Goal: Task Accomplishment & Management: Manage account settings

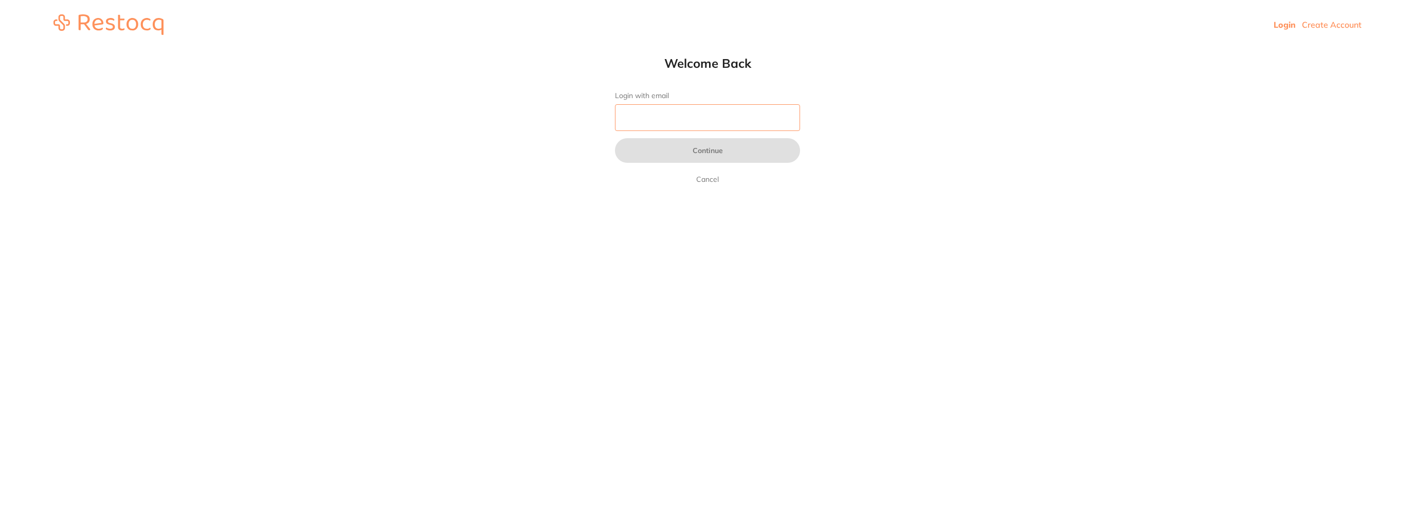
click at [757, 105] on input "Login with email" at bounding box center [707, 117] width 185 height 27
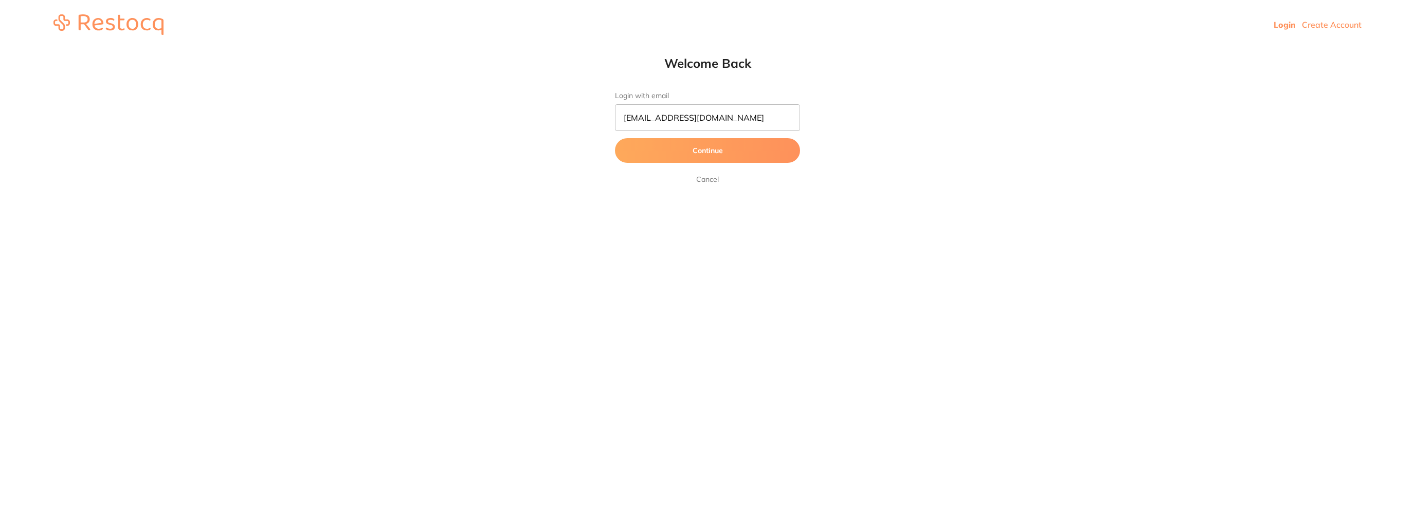
drag, startPoint x: 759, startPoint y: 131, endPoint x: 721, endPoint y: 149, distance: 42.3
click at [721, 149] on button "Continue" at bounding box center [707, 150] width 185 height 25
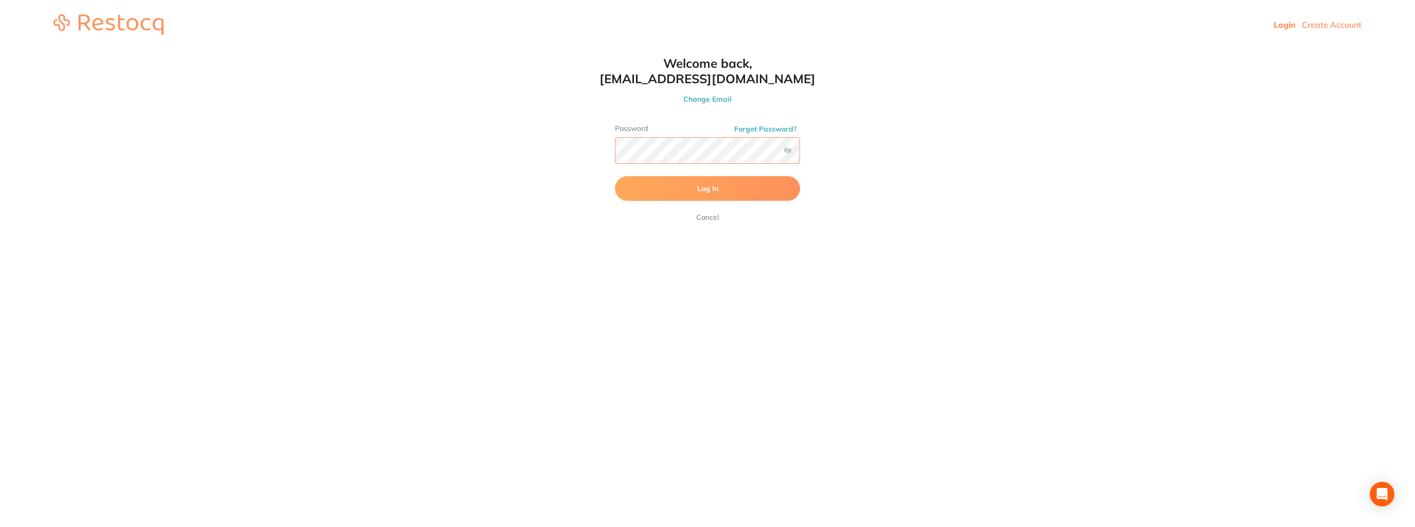
click at [615, 176] on button "Log In" at bounding box center [707, 188] width 185 height 25
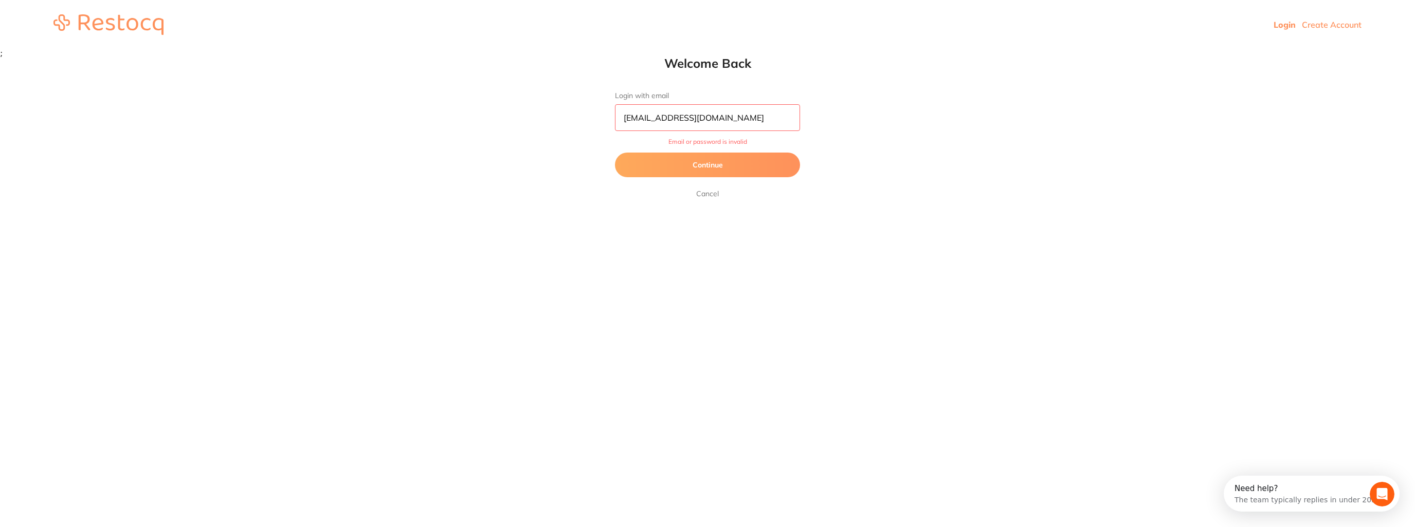
click at [738, 158] on button "Continue" at bounding box center [707, 165] width 185 height 25
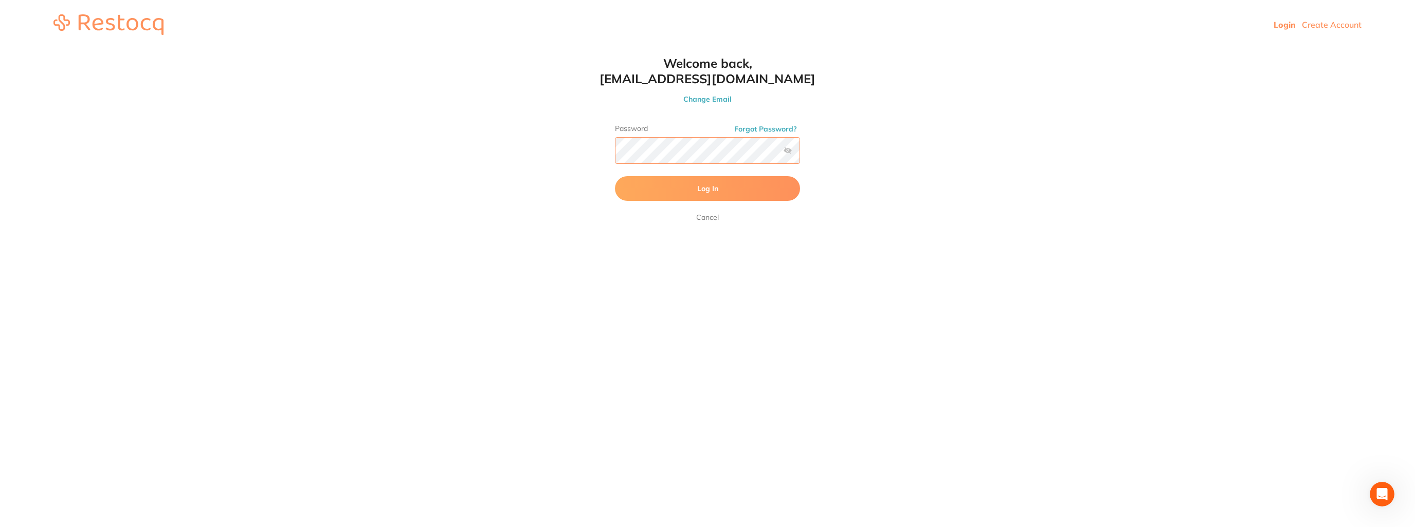
click at [615, 176] on button "Log In" at bounding box center [707, 188] width 185 height 25
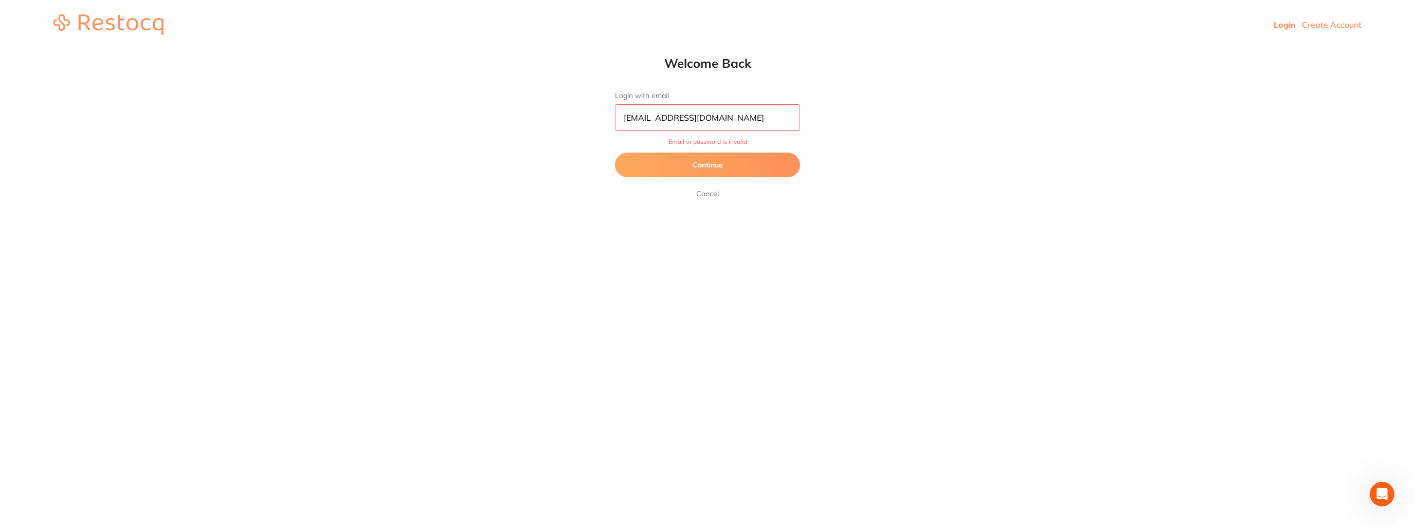
drag, startPoint x: 639, startPoint y: 118, endPoint x: 610, endPoint y: 122, distance: 29.1
click at [610, 122] on div "Welcome Back Login with email [EMAIL_ADDRESS][DOMAIN_NAME] Email or password is…" at bounding box center [707, 128] width 226 height 144
type input "[EMAIL_ADDRESS][DOMAIN_NAME]"
click at [615, 153] on button "Continue" at bounding box center [707, 165] width 185 height 25
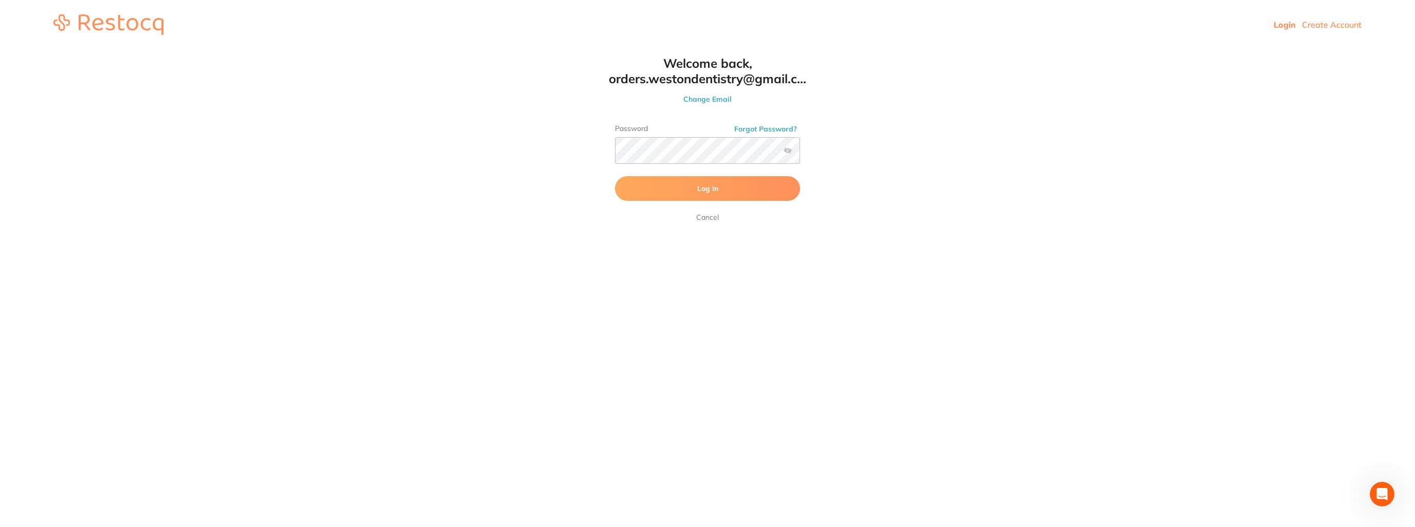
click at [690, 171] on div "Password Forgot Password?" at bounding box center [707, 148] width 185 height 48
click at [697, 184] on button "Log In" at bounding box center [707, 188] width 185 height 25
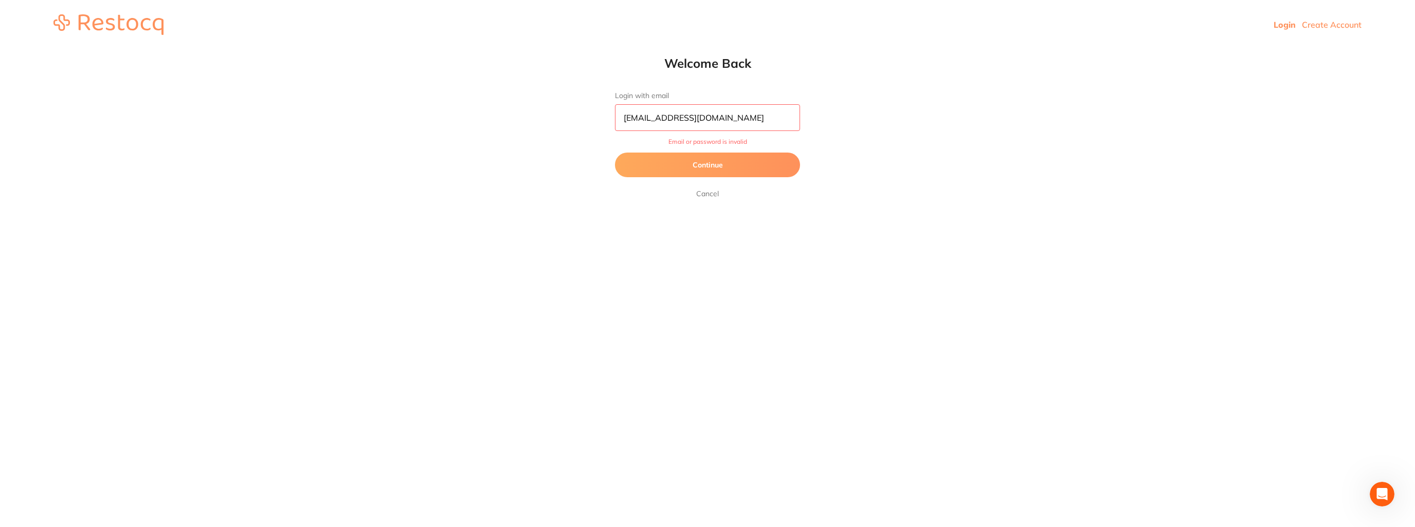
click at [715, 186] on form "Login with email [EMAIL_ADDRESS][DOMAIN_NAME] Email or password is invalid Cont…" at bounding box center [707, 146] width 185 height 108
click at [714, 184] on form "Login with email [EMAIL_ADDRESS][DOMAIN_NAME] Email or password is invalid Cont…" at bounding box center [707, 146] width 185 height 108
click at [707, 190] on link "Cancel" at bounding box center [707, 194] width 27 height 12
